Goal: Information Seeking & Learning: Learn about a topic

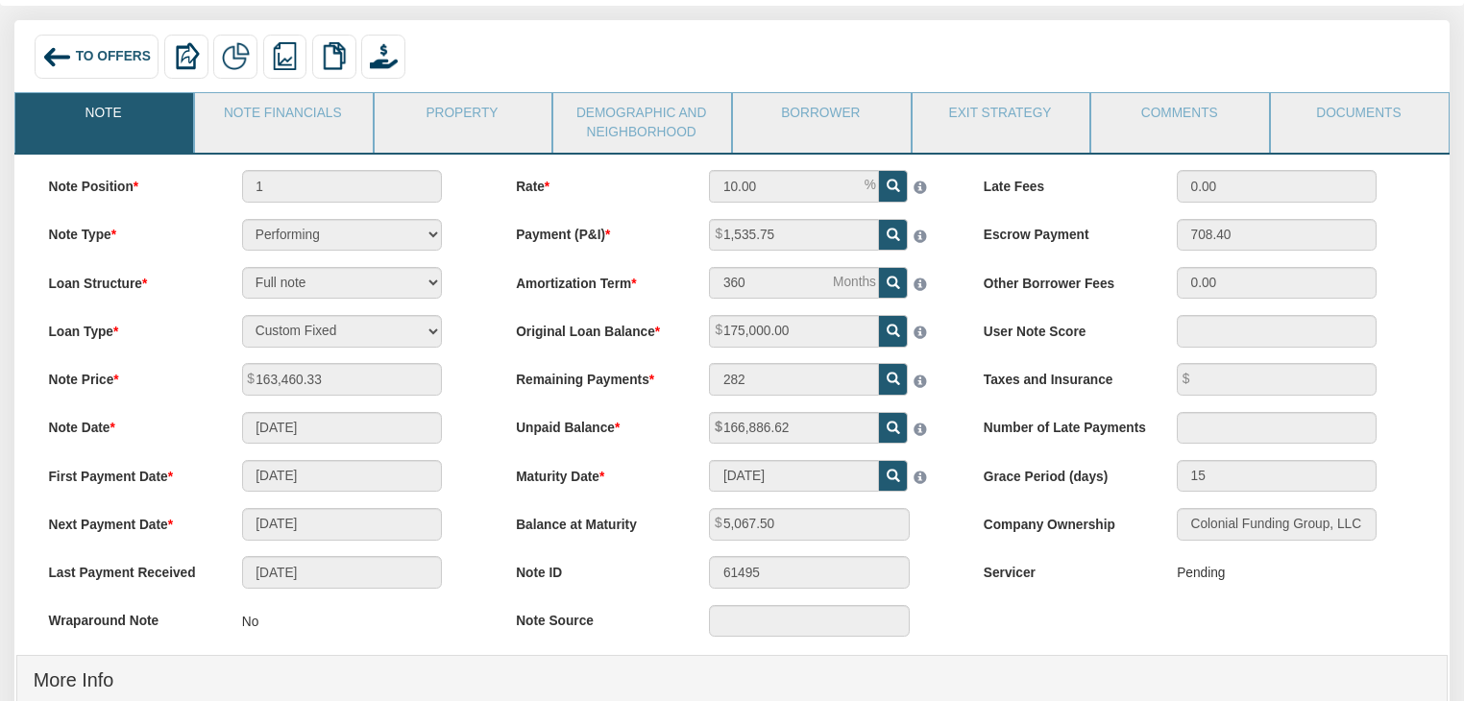
scroll to position [117, 0]
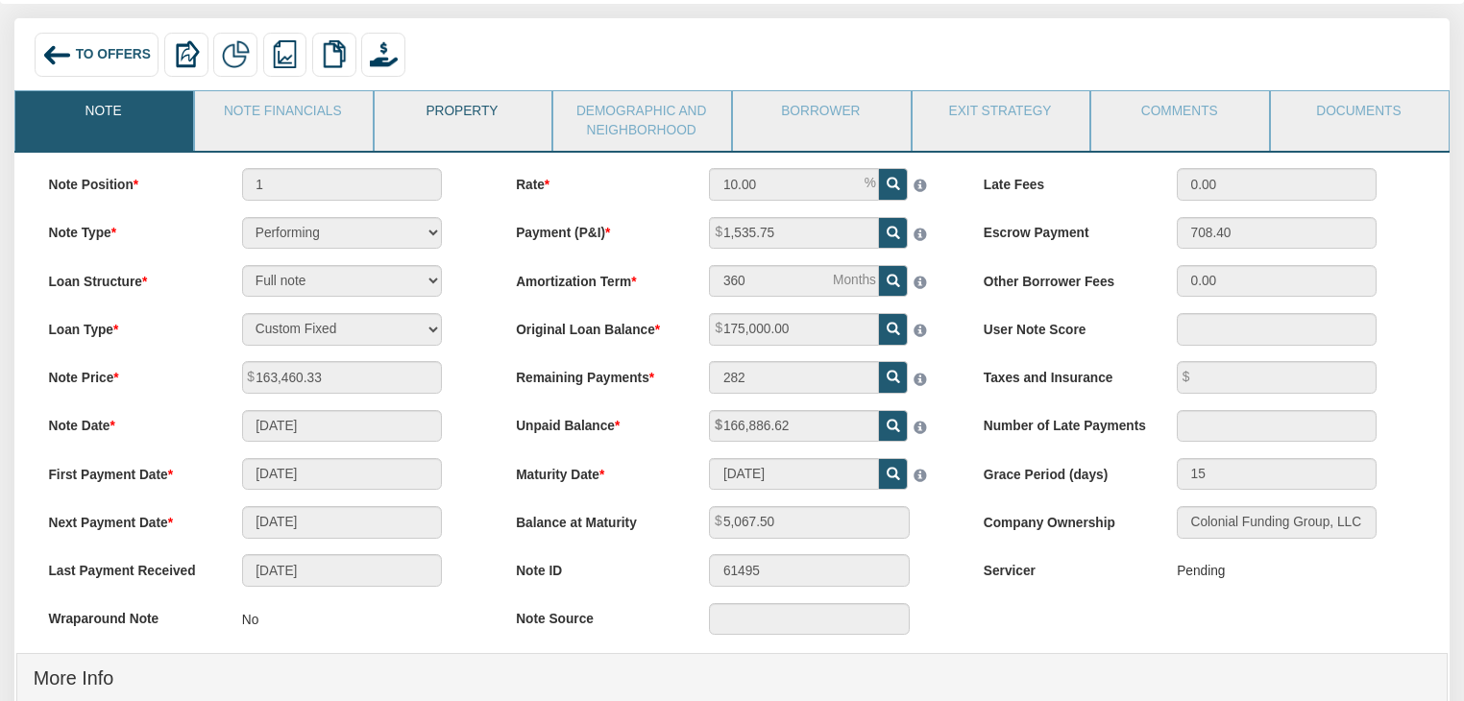
click at [417, 122] on link "Property" at bounding box center [463, 115] width 176 height 48
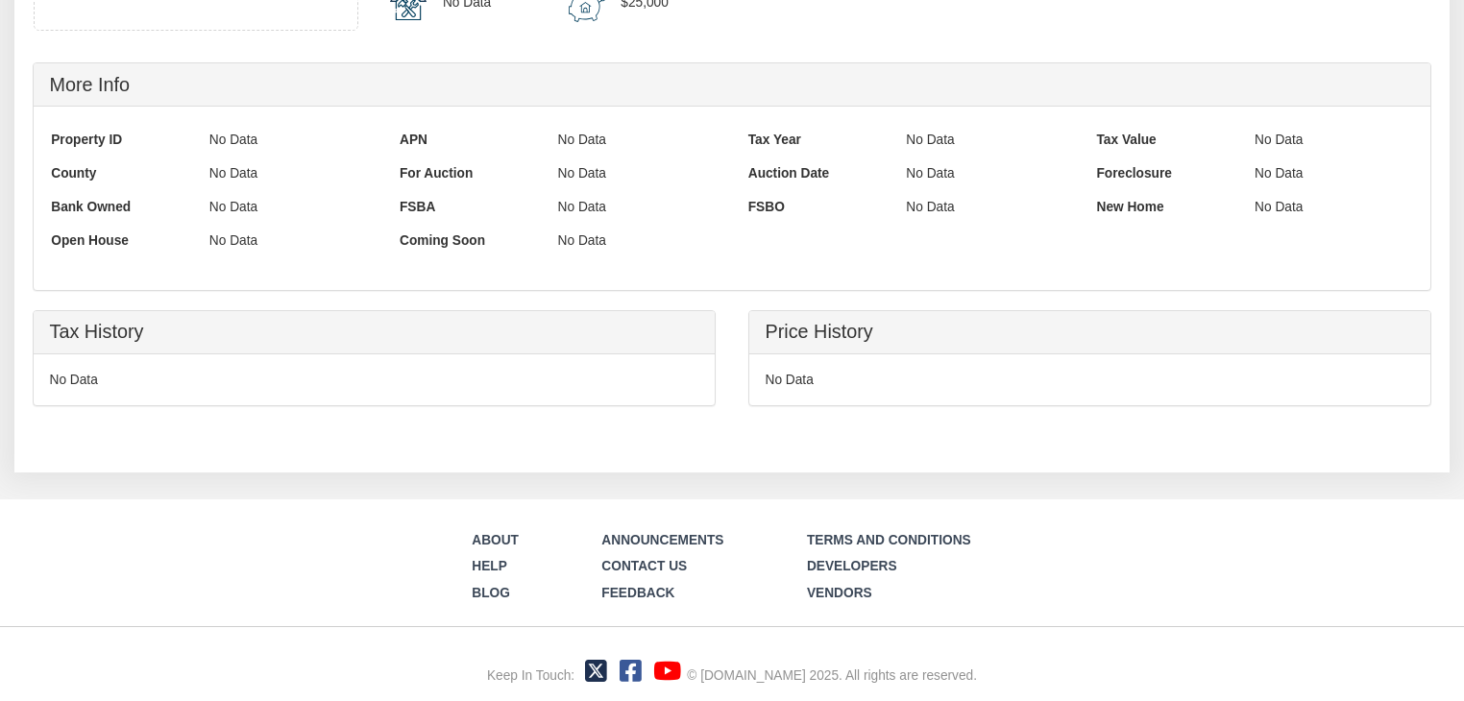
scroll to position [0, 0]
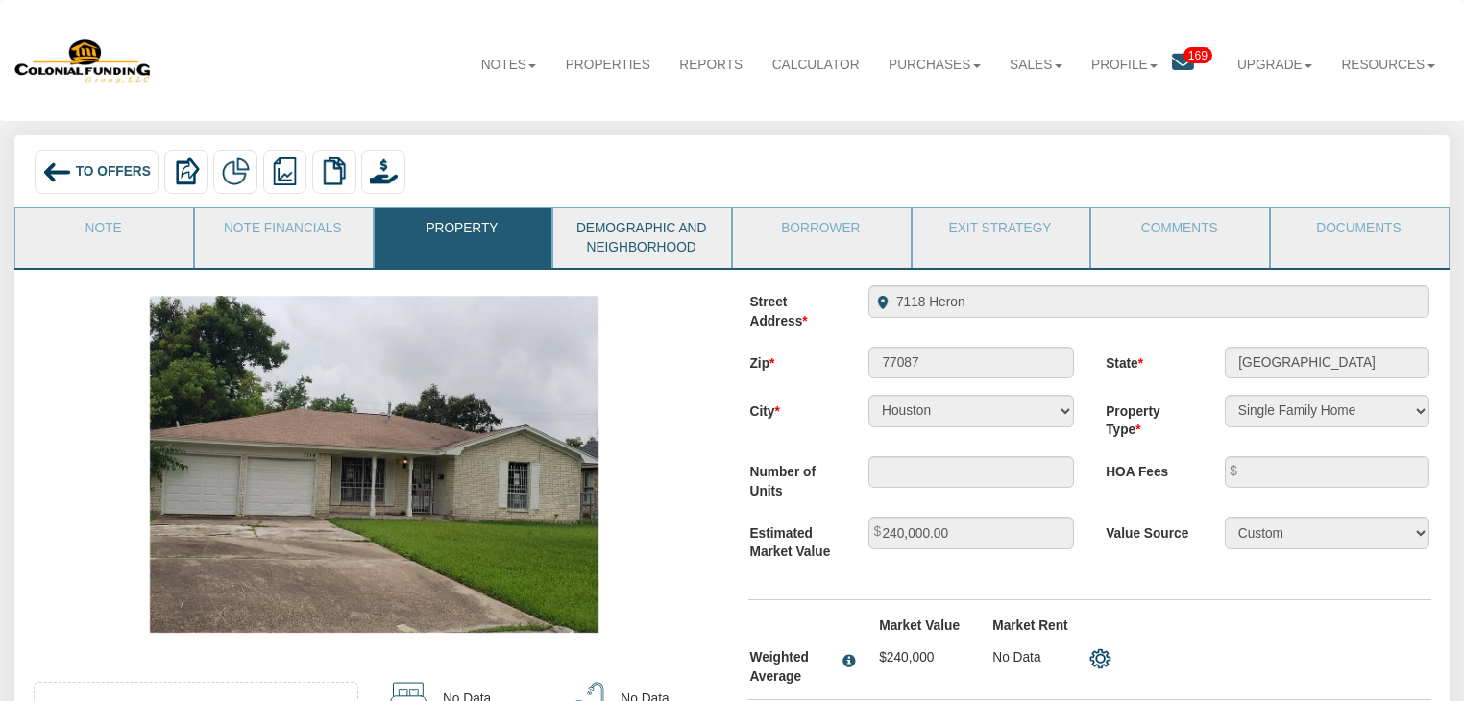
click at [645, 245] on link "Demographic and Neighborhood" at bounding box center [641, 237] width 176 height 59
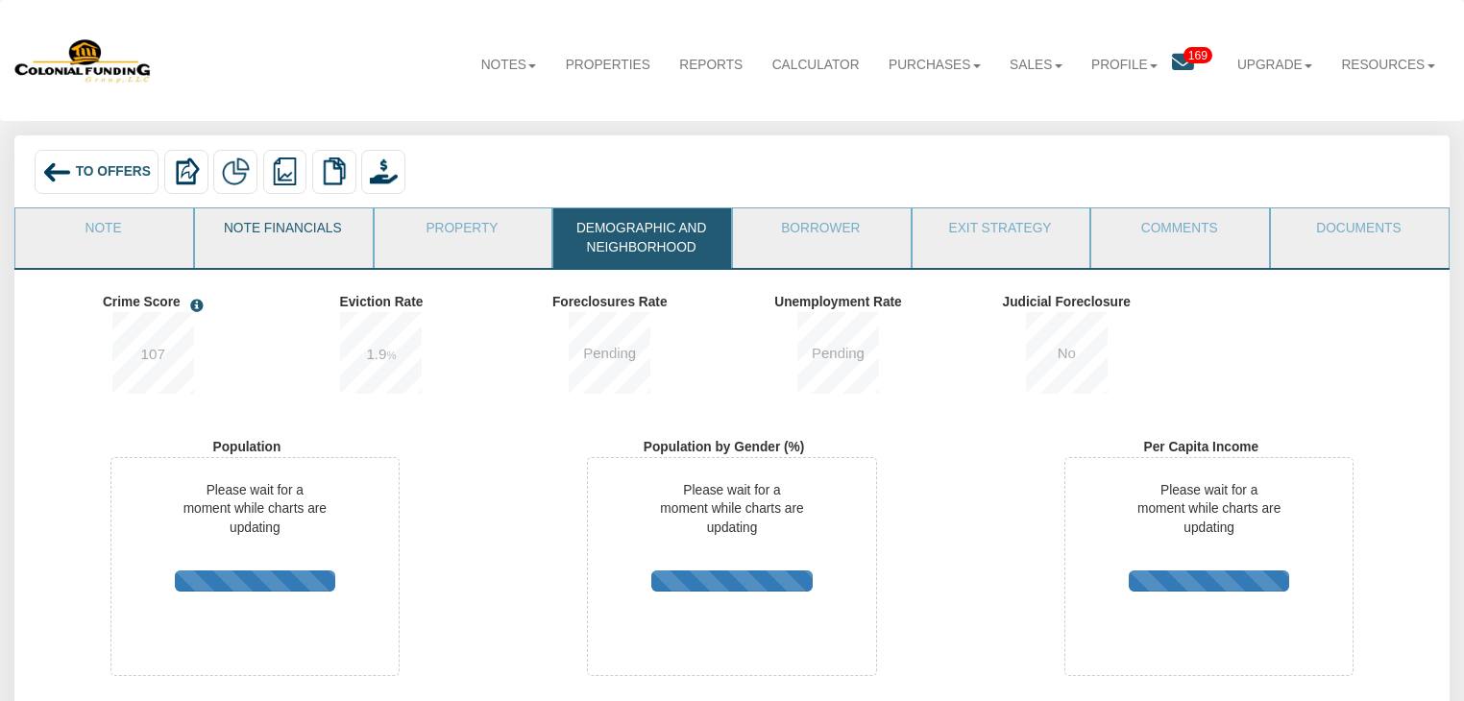
click at [262, 239] on link "Note Financials" at bounding box center [283, 232] width 176 height 48
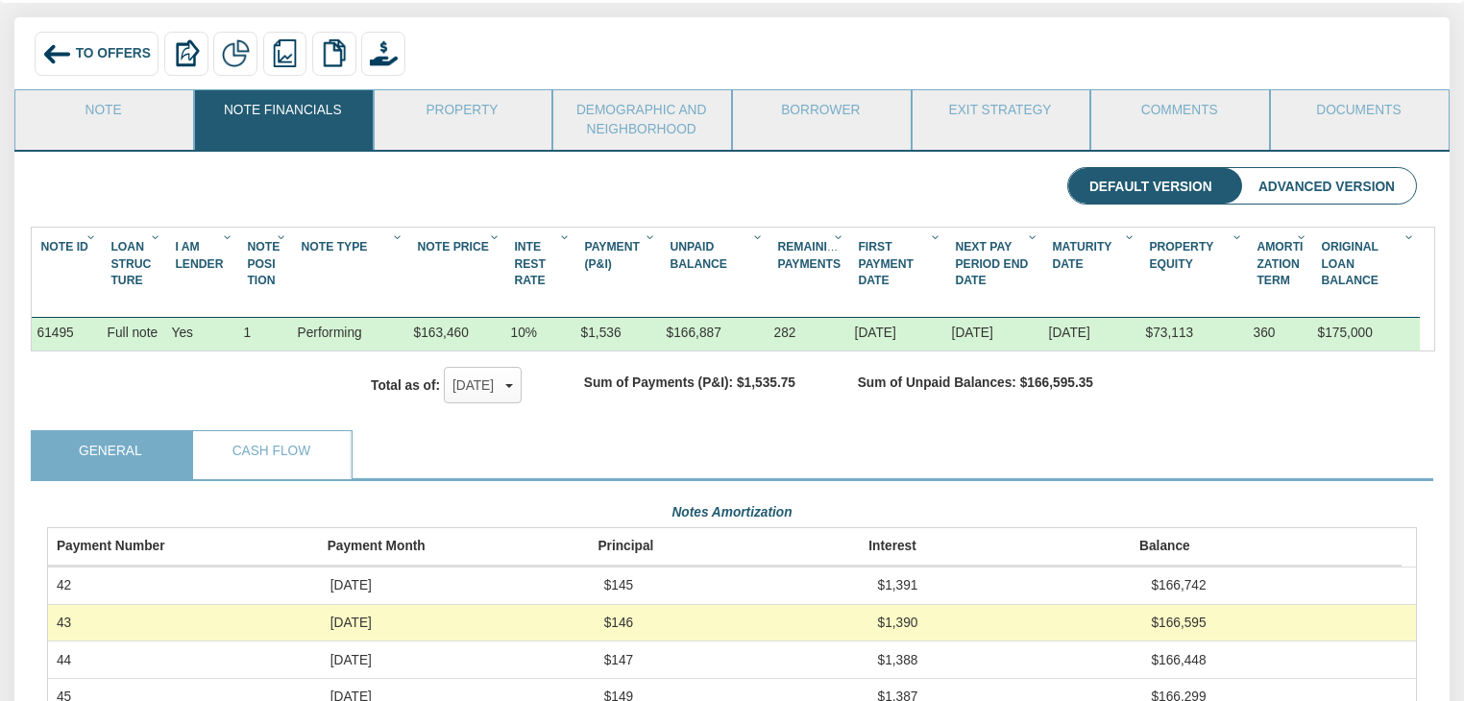
scroll to position [117, 0]
click at [125, 134] on link "Note" at bounding box center [103, 115] width 176 height 48
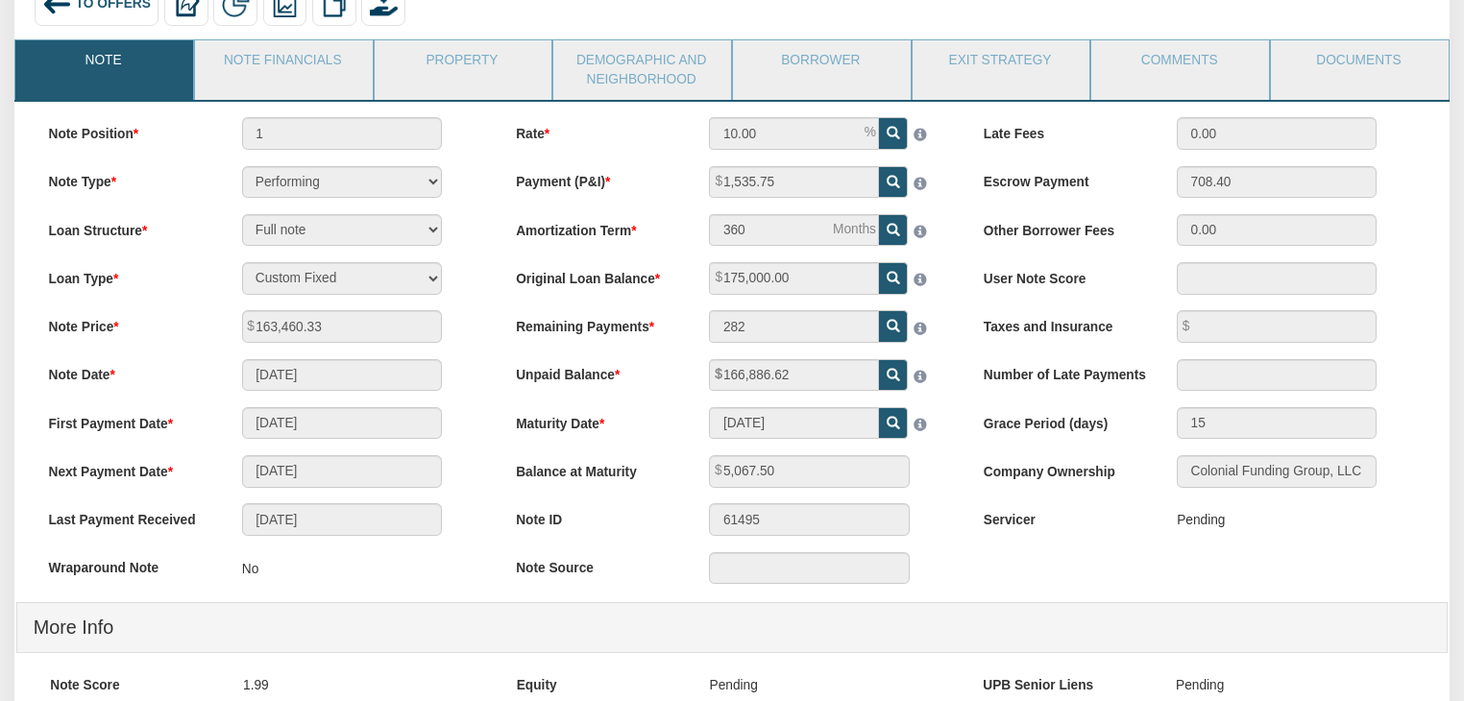
scroll to position [0, 0]
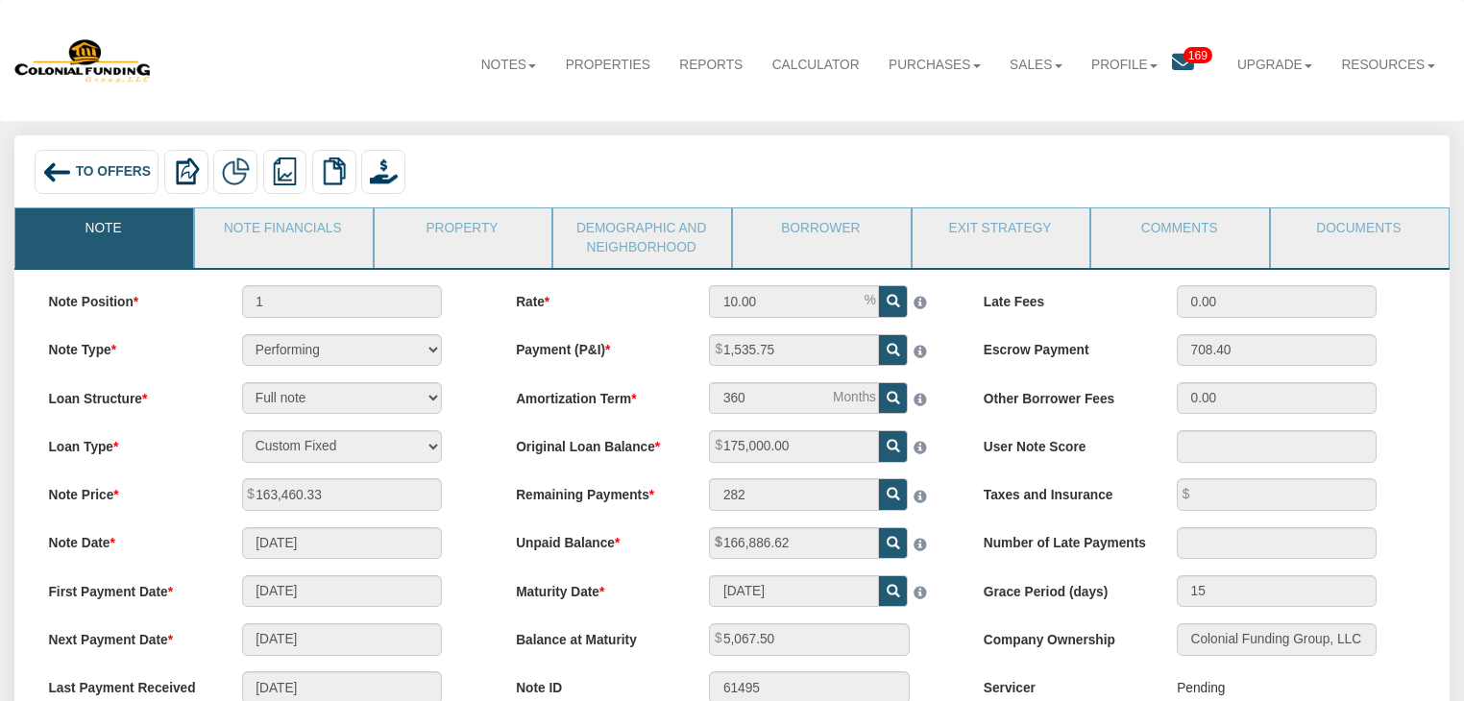
click at [61, 164] on img at bounding box center [56, 172] width 29 height 29
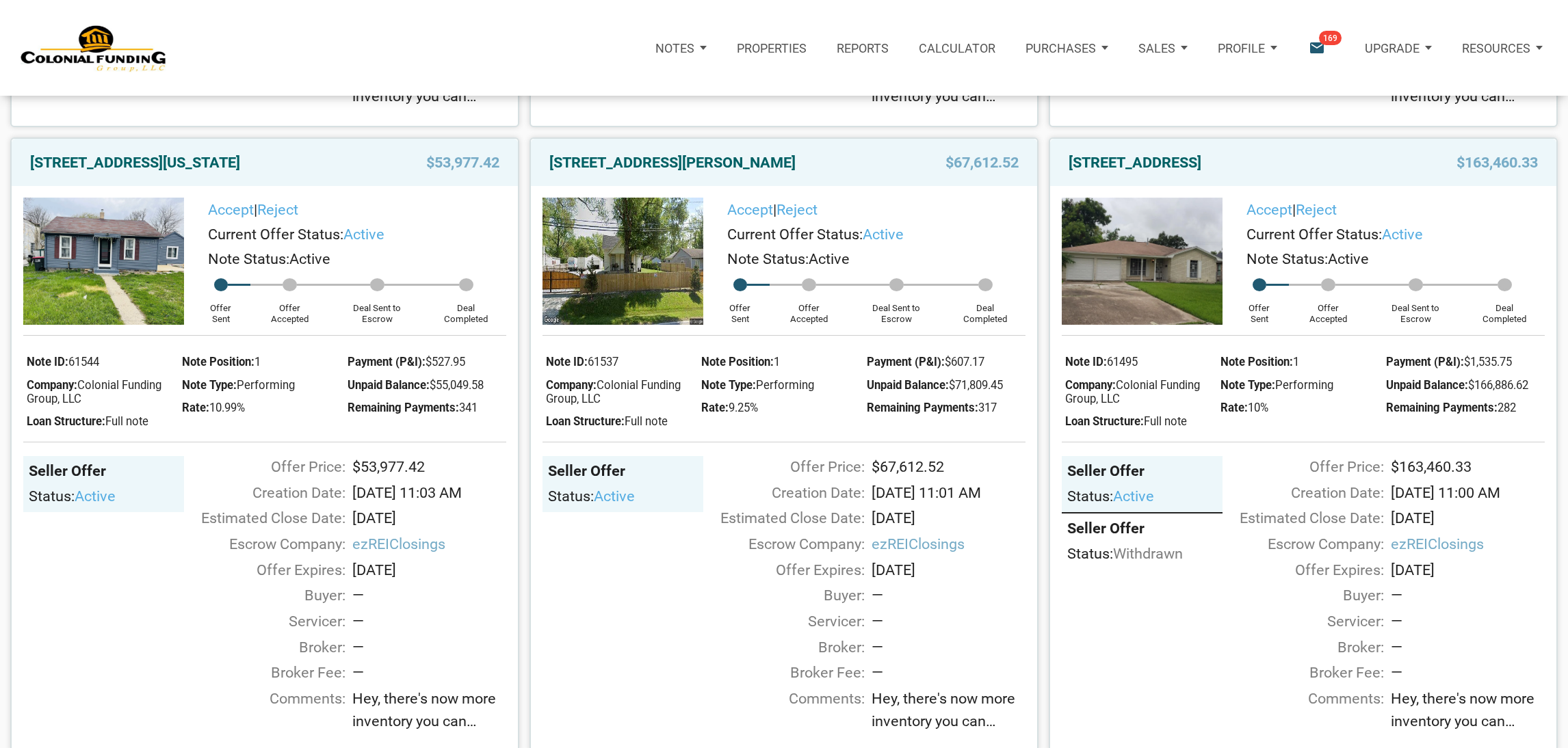
scroll to position [739, 0]
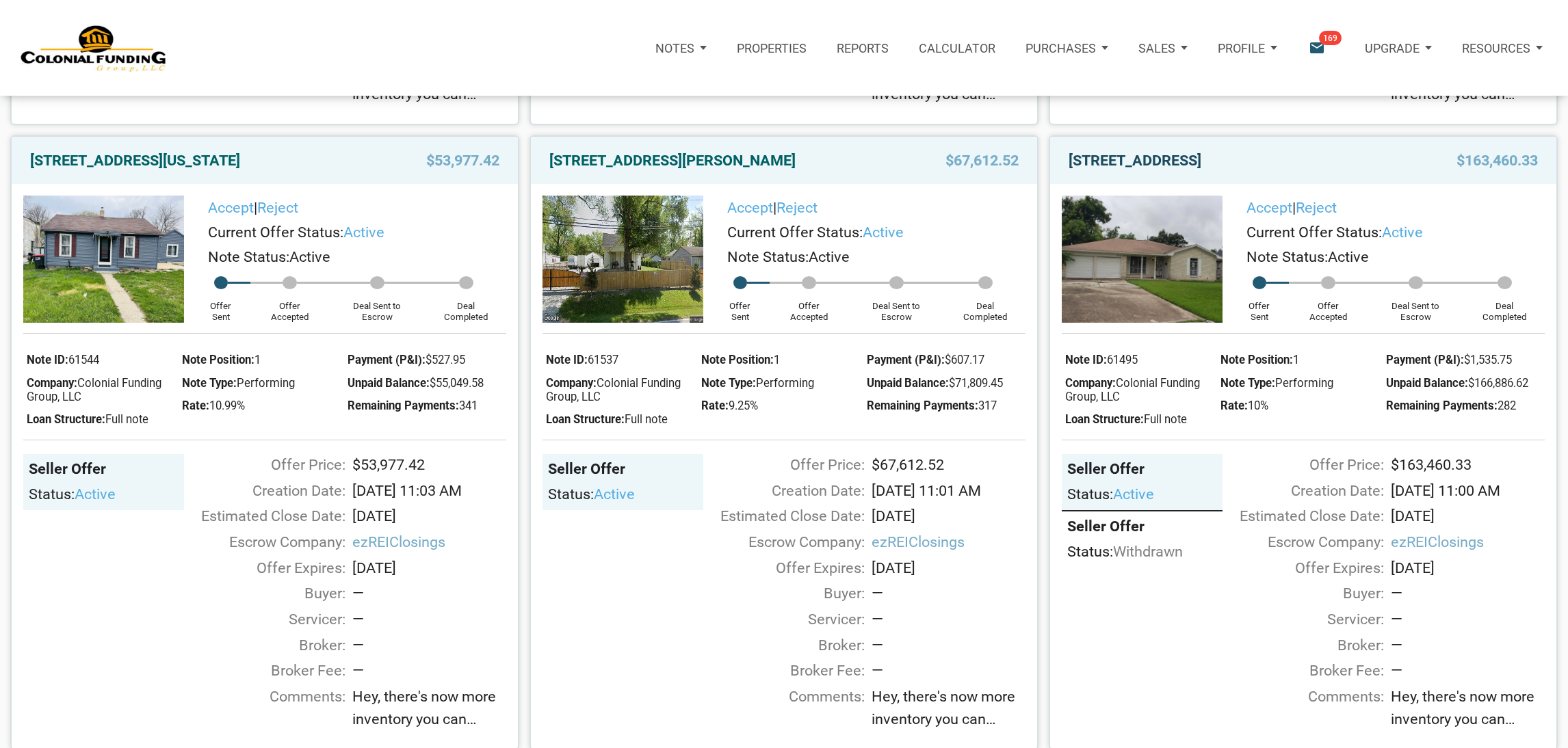
click at [1136, 162] on link "[STREET_ADDRESS]" at bounding box center [1134, 160] width 132 height 25
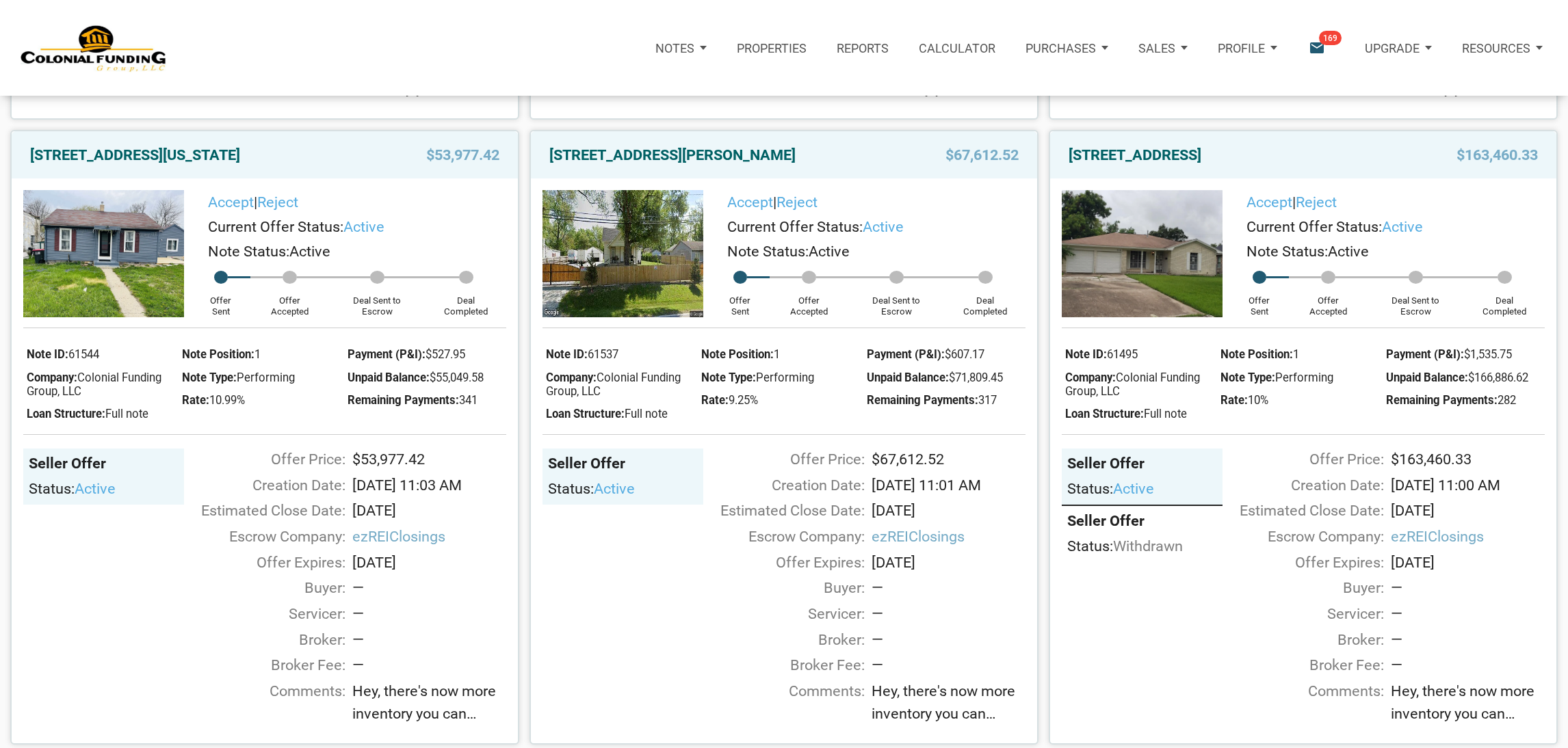
scroll to position [737, 0]
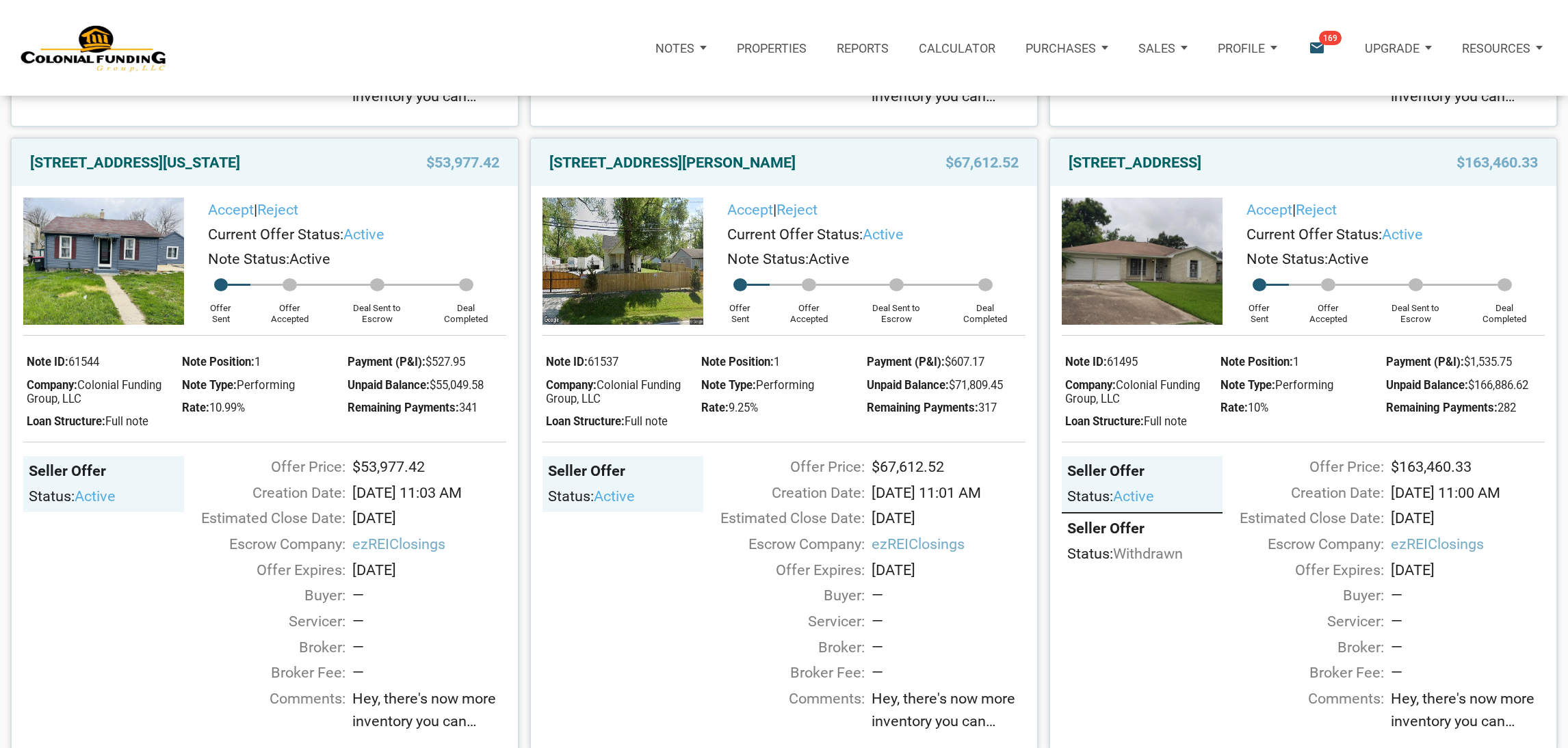
click at [1197, 177] on div "[STREET_ADDRESS] $163,460.33" at bounding box center [1302, 162] width 506 height 47
click at [1150, 159] on link "[STREET_ADDRESS]" at bounding box center [1134, 162] width 132 height 25
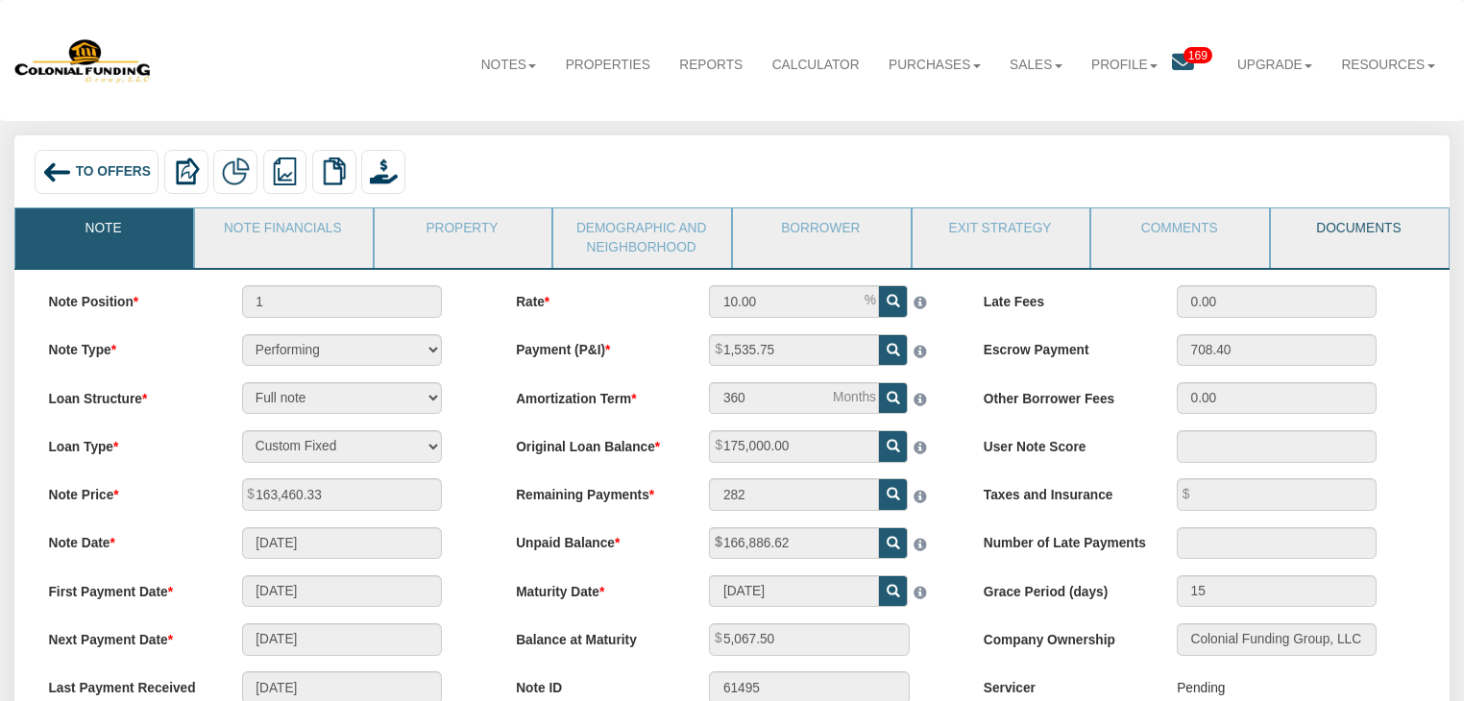
click at [1314, 236] on link "Documents" at bounding box center [1359, 232] width 176 height 48
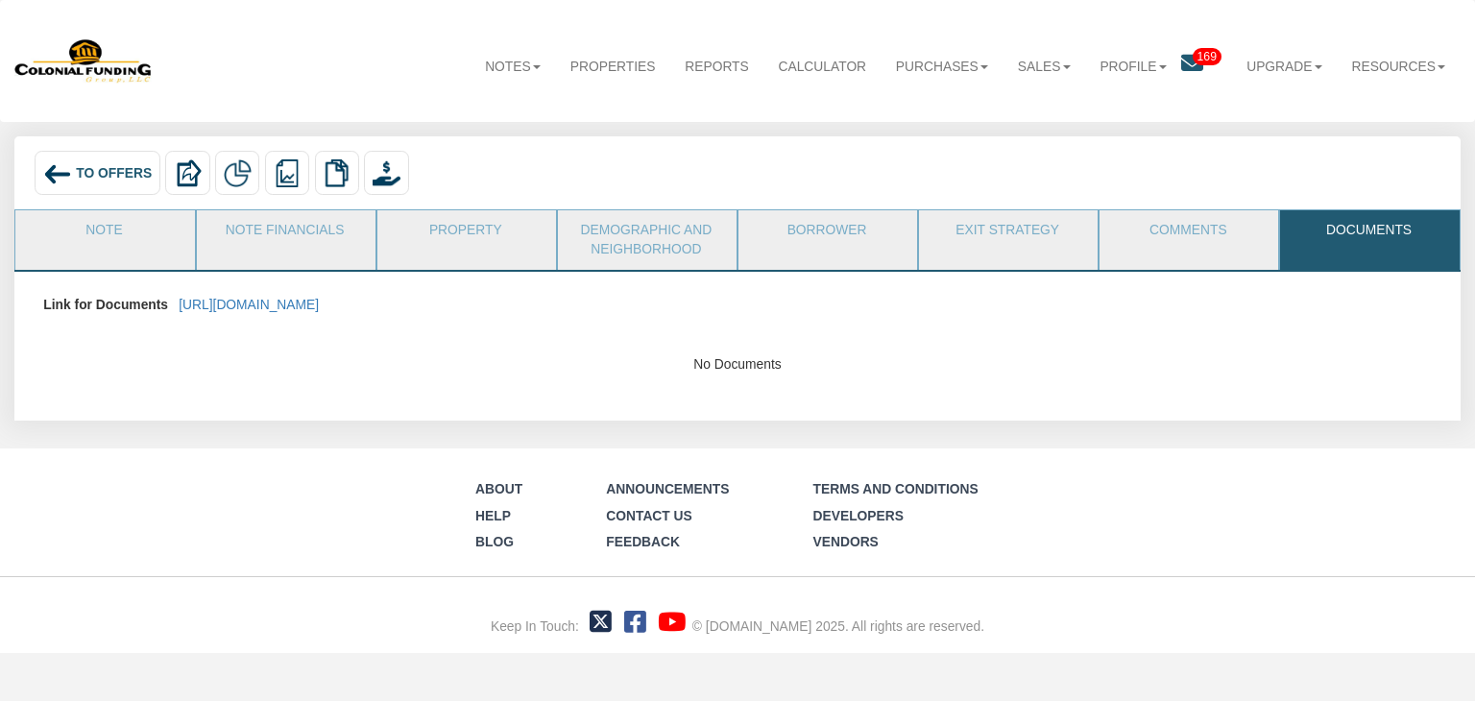
click at [319, 315] on p "https://colonialfundinggroup.sharepoint.com/:f:/s/operationsteam/EggFpjy2Vf1Fpp…" at bounding box center [249, 305] width 140 height 34
click at [319, 302] on link "https://colonialfundinggroup.sharepoint.com/:f:/s/operationsteam/EggFpjy2Vf1Fpp…" at bounding box center [249, 304] width 140 height 15
click at [1179, 228] on link "Comments" at bounding box center [1188, 234] width 177 height 48
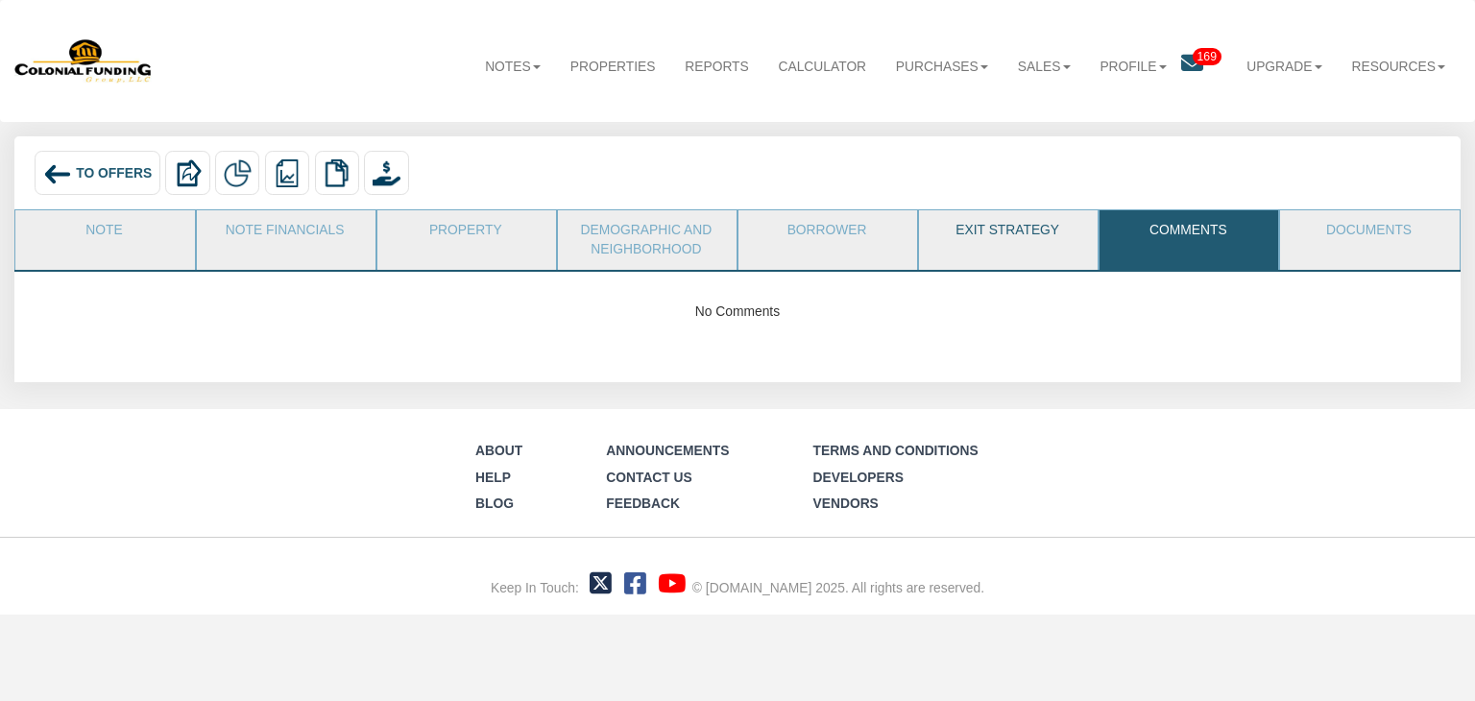
click at [969, 232] on link "Exit Strategy" at bounding box center [1007, 234] width 177 height 48
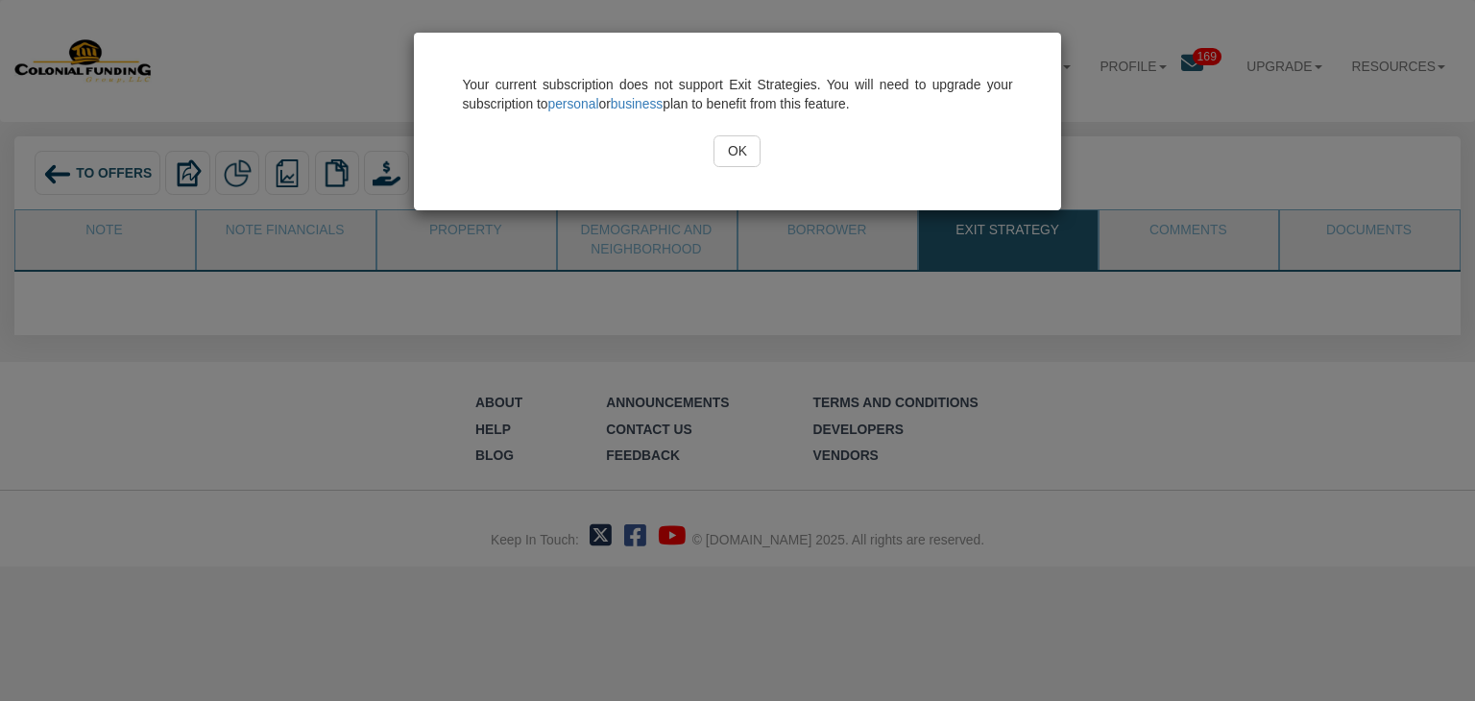
click at [838, 225] on div "Your current subscription does not support Exit Strategies. You will need to up…" at bounding box center [737, 350] width 1475 height 701
click at [740, 159] on input "OK" at bounding box center [737, 151] width 47 height 33
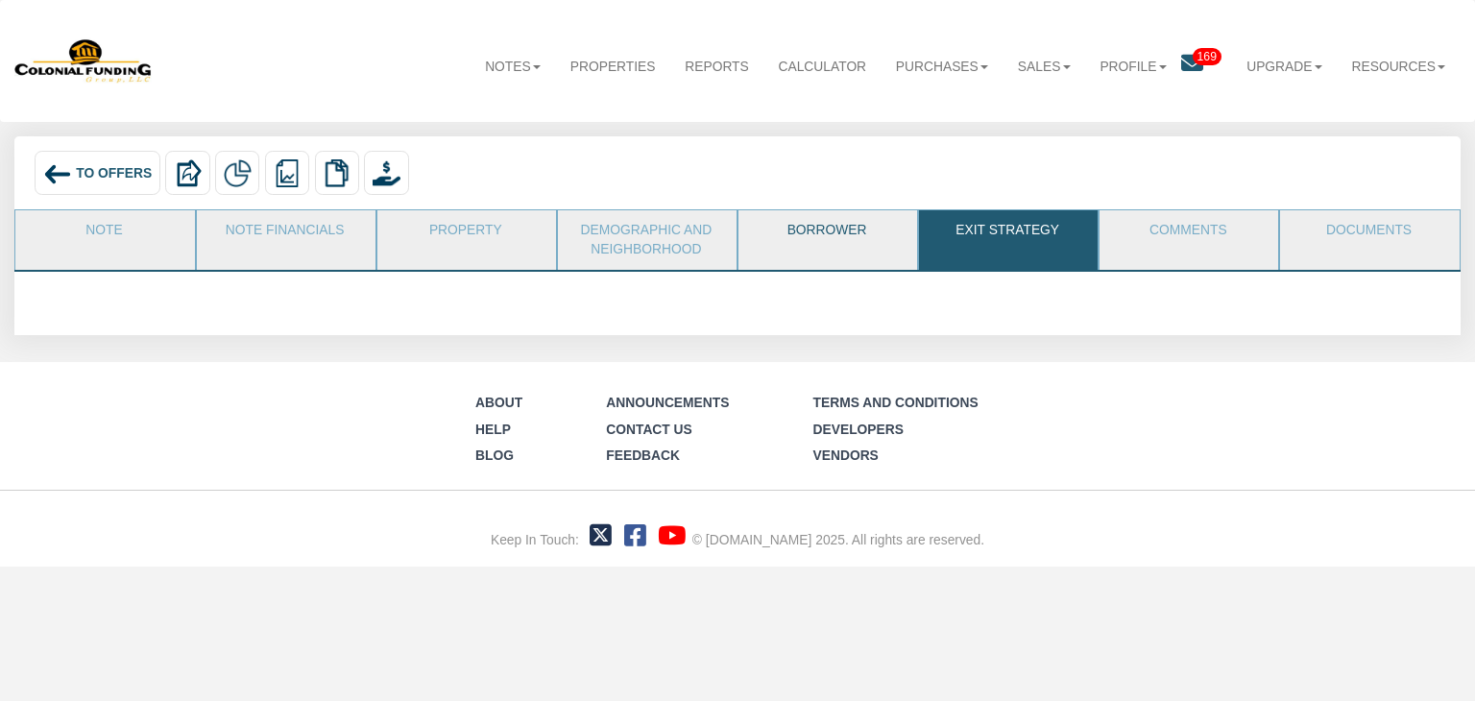
click at [806, 228] on link "Borrower" at bounding box center [827, 234] width 177 height 48
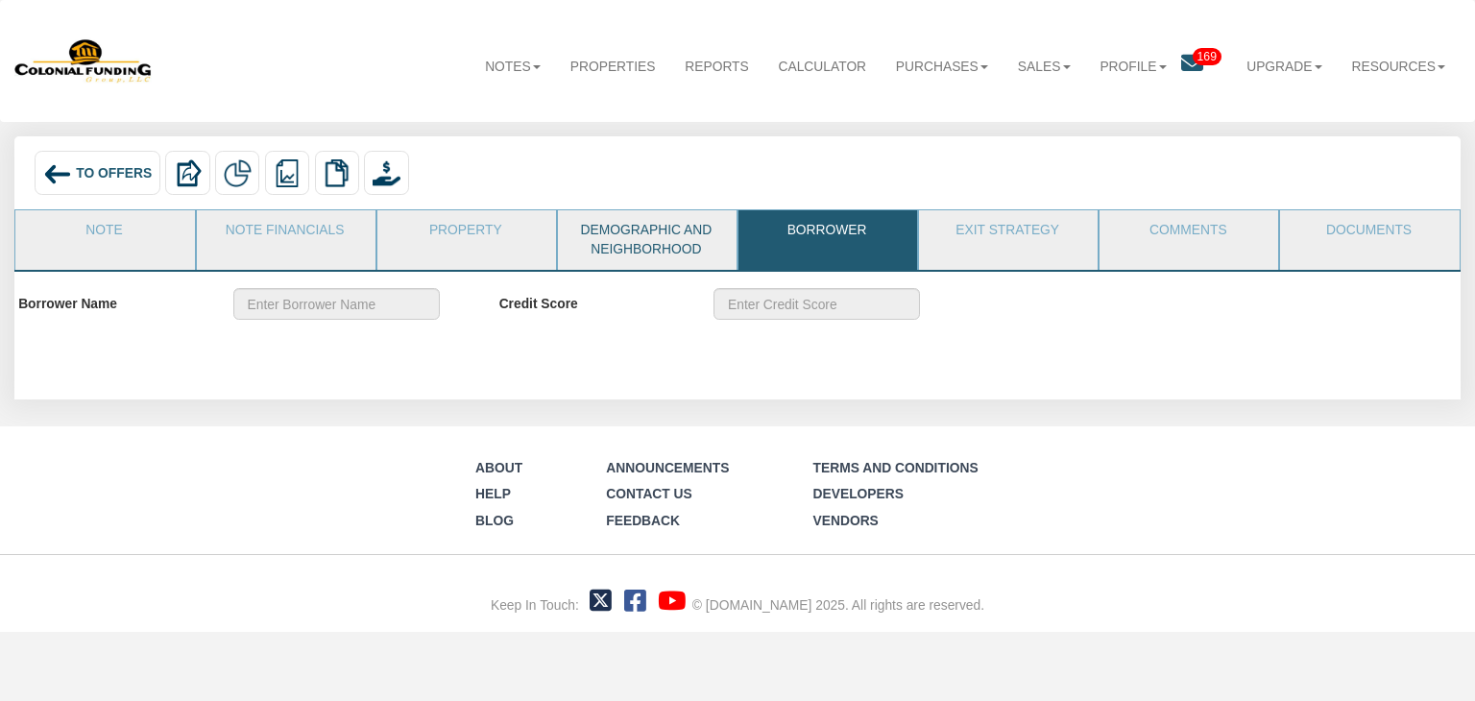
click at [699, 231] on link "Demographic and Neighborhood" at bounding box center [646, 240] width 177 height 60
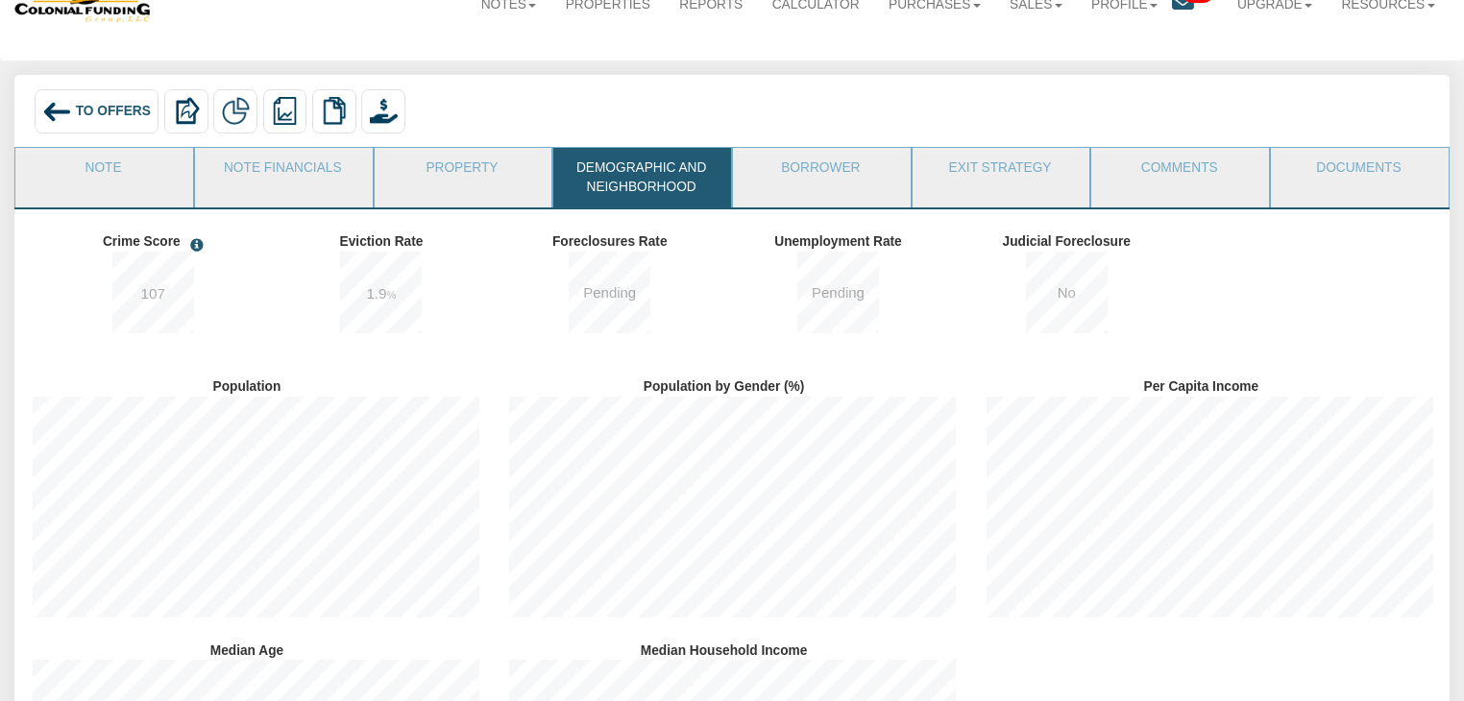
scroll to position [85, 0]
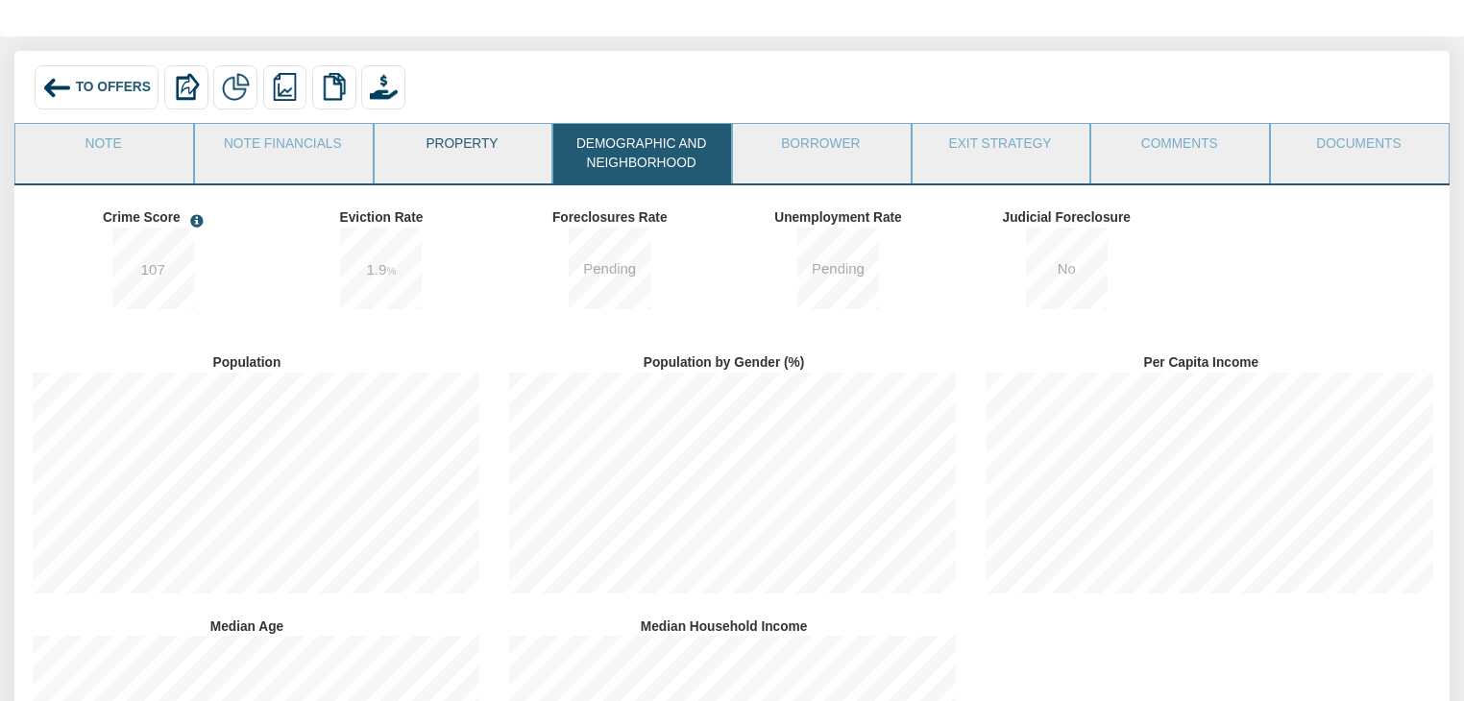
click at [465, 141] on link "Property" at bounding box center [463, 148] width 176 height 48
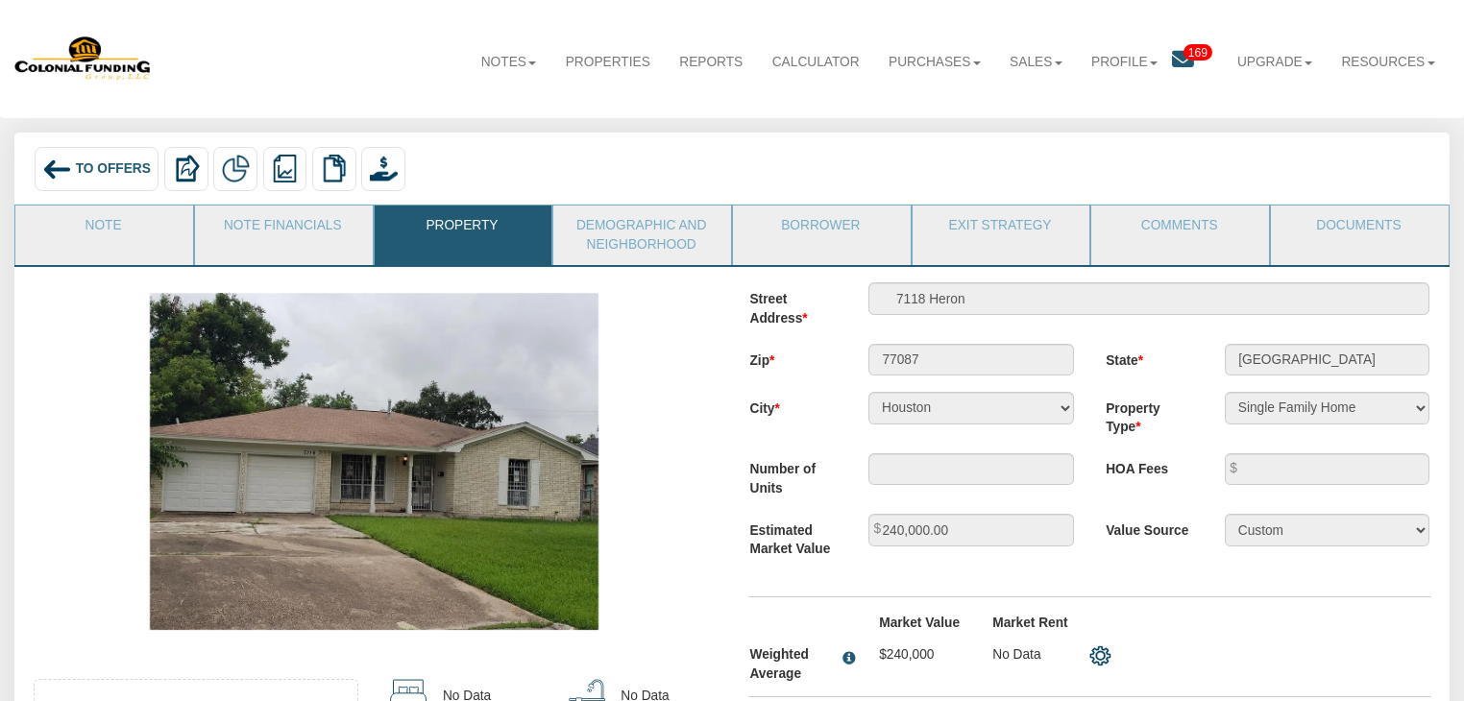
scroll to position [0, 0]
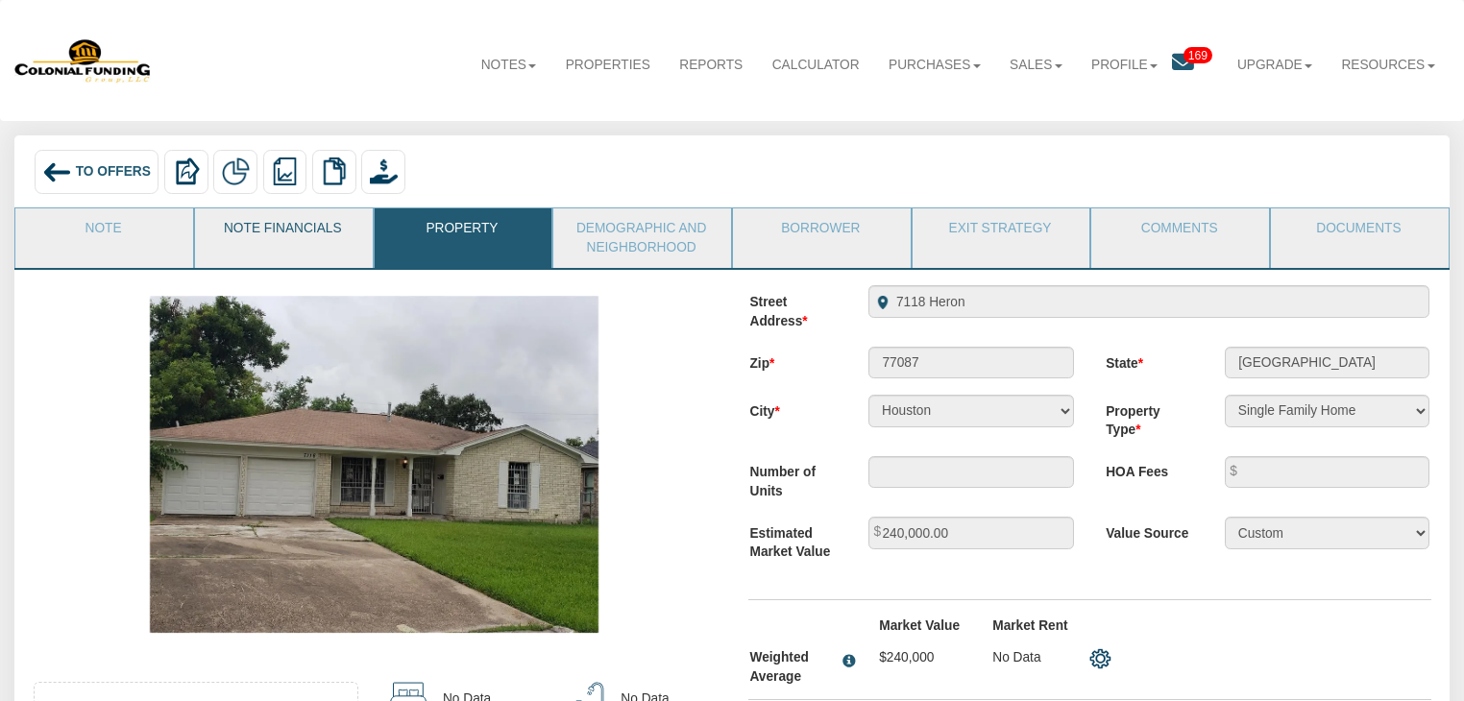
click at [259, 232] on link "Note Financials" at bounding box center [283, 232] width 176 height 48
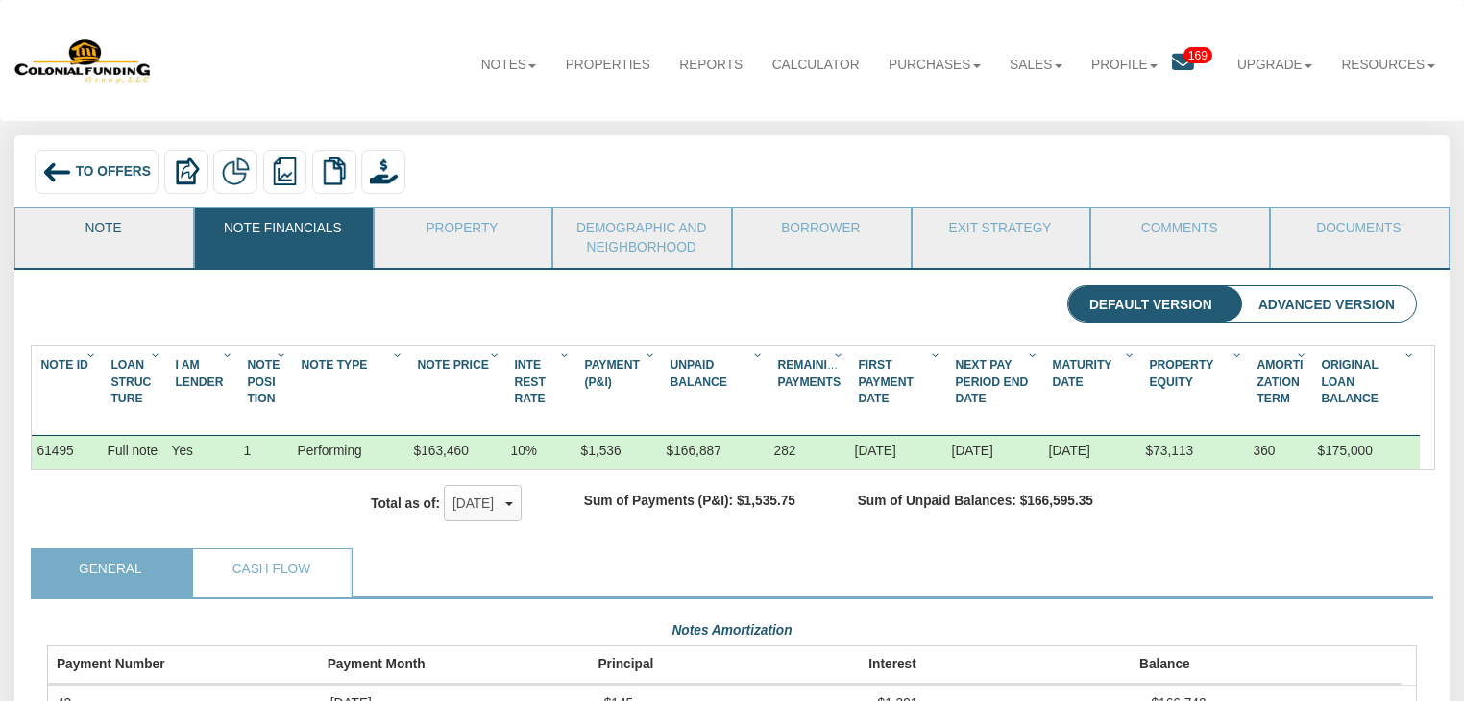
click at [151, 238] on link "Note" at bounding box center [103, 232] width 176 height 48
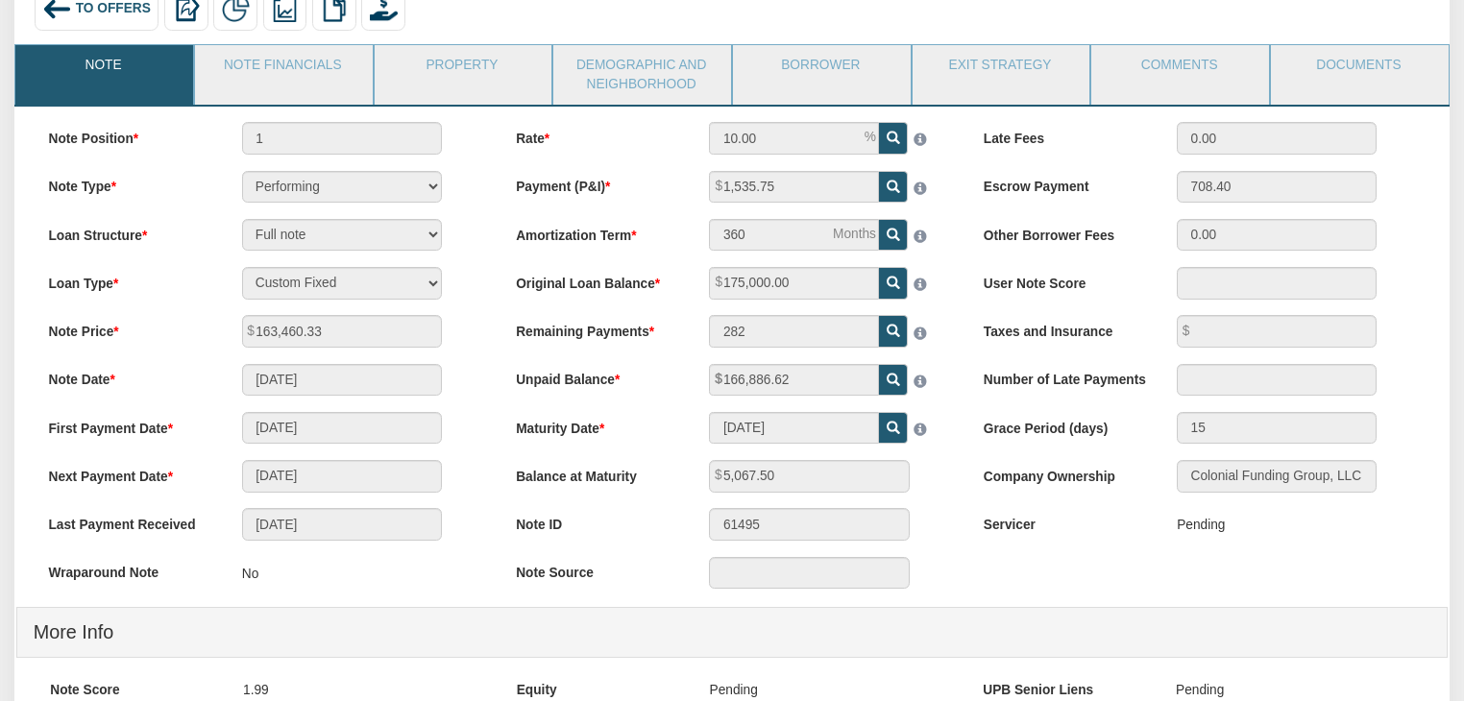
scroll to position [140, 0]
